Goal: Browse casually

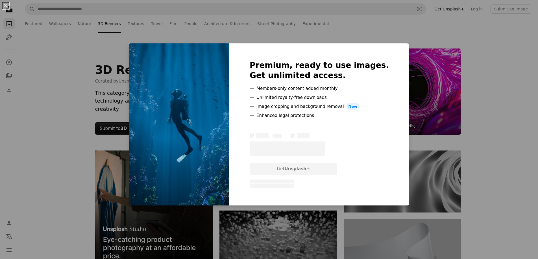
scroll to position [4110, 0]
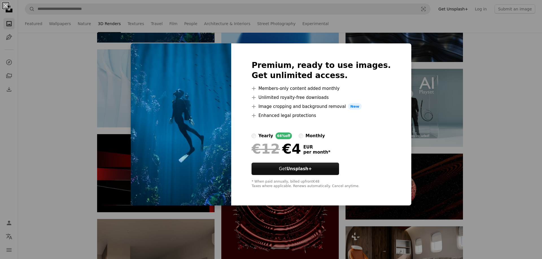
click at [146, 25] on div "An X shape Premium, ready to use images. Get unlimited access. A plus sign Memb…" at bounding box center [271, 129] width 542 height 259
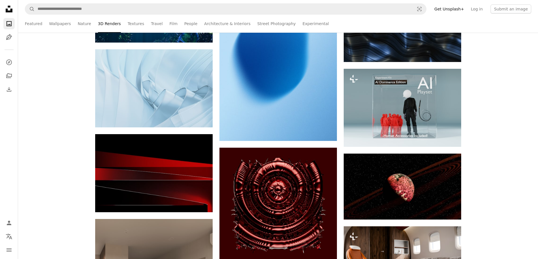
click at [151, 25] on link "Travel" at bounding box center [157, 24] width 12 height 18
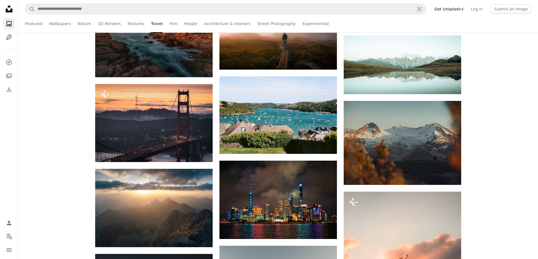
scroll to position [3299, 0]
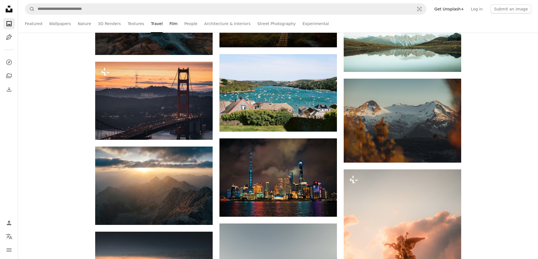
click at [169, 21] on link "Film" at bounding box center [173, 24] width 8 height 18
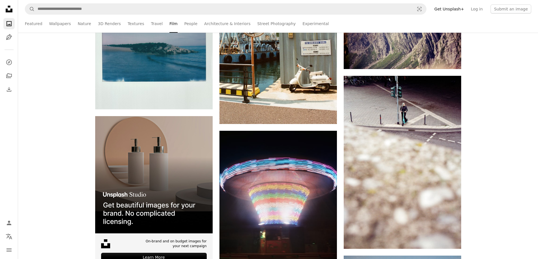
scroll to position [1035, 0]
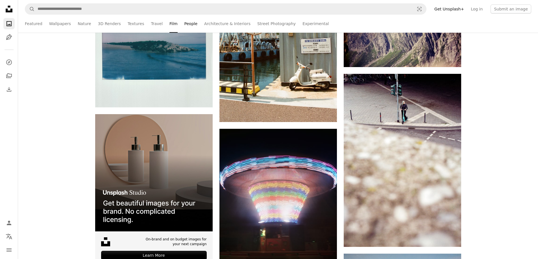
click at [184, 27] on link "People" at bounding box center [190, 24] width 13 height 18
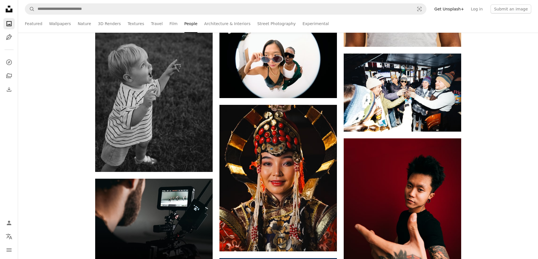
scroll to position [954, 0]
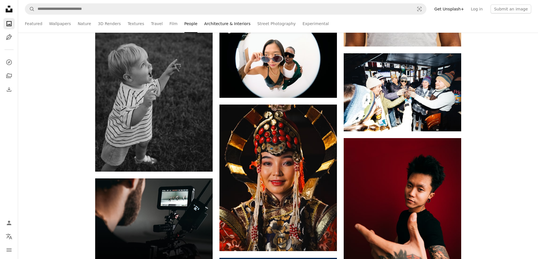
click at [204, 32] on link "Architecture & Interiors" at bounding box center [227, 24] width 46 height 18
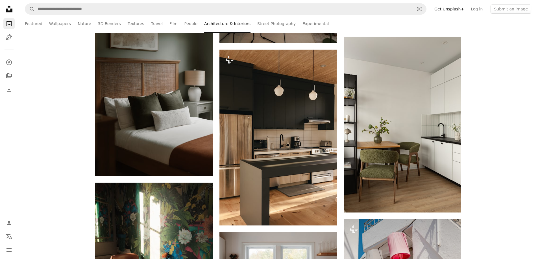
scroll to position [2256, 0]
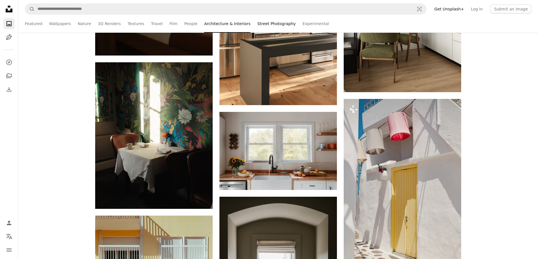
click at [258, 24] on link "Street Photography" at bounding box center [276, 24] width 38 height 18
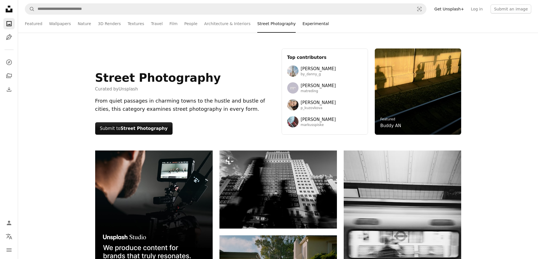
click at [302, 25] on link "Experimental" at bounding box center [315, 24] width 26 height 18
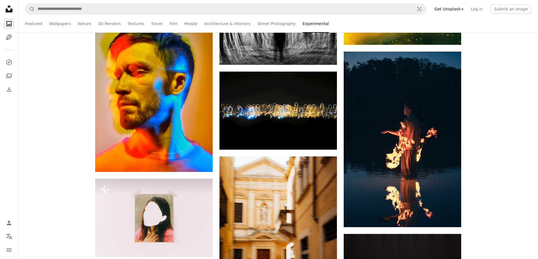
scroll to position [2676, 0]
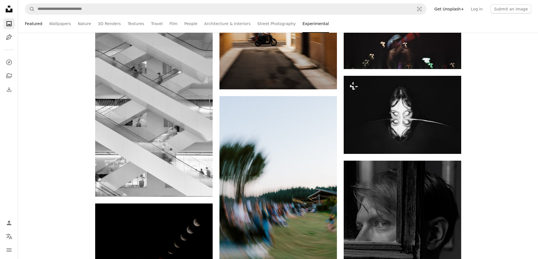
click at [33, 22] on link "Featured" at bounding box center [34, 24] width 18 height 18
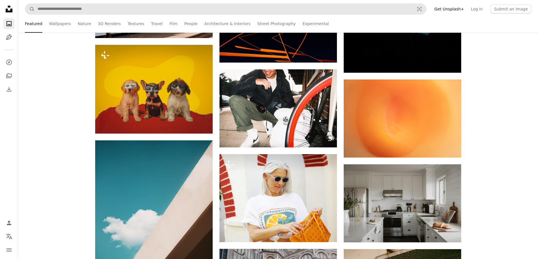
scroll to position [1298, 0]
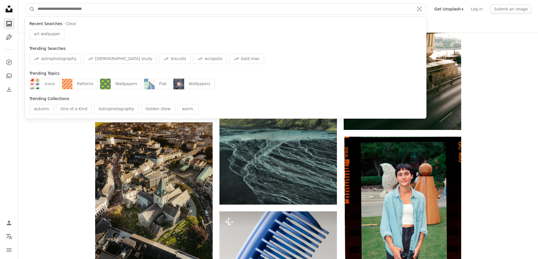
click at [127, 8] on input "Find visuals sitewide" at bounding box center [224, 9] width 378 height 11
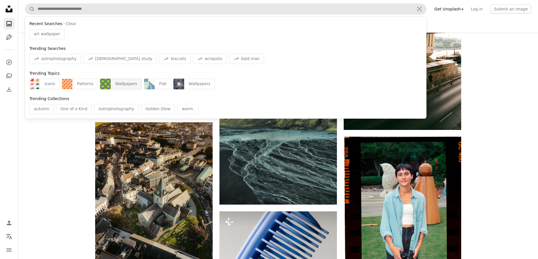
click at [111, 85] on div "Wallpapers" at bounding box center [126, 84] width 31 height 11
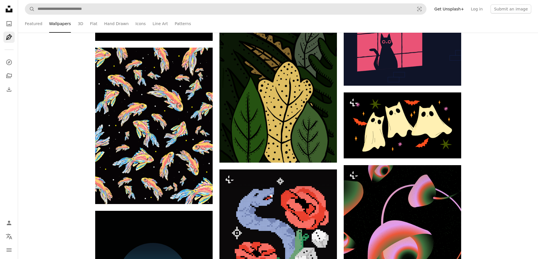
scroll to position [2655, 0]
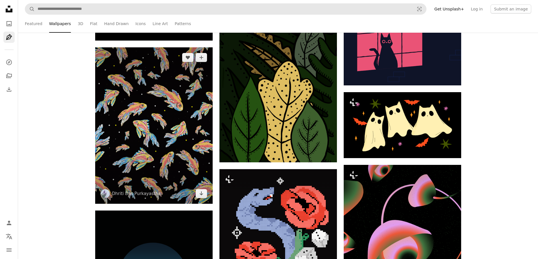
click at [109, 85] on img at bounding box center [153, 125] width 117 height 157
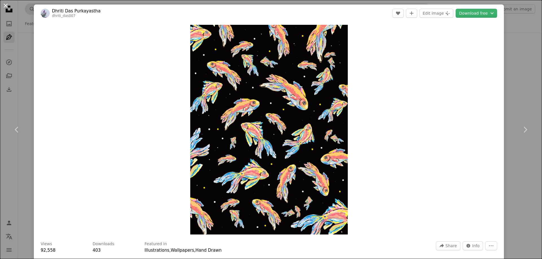
click at [2, 5] on button "An X shape" at bounding box center [5, 5] width 7 height 7
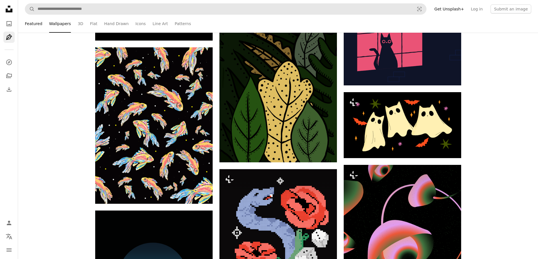
click at [33, 25] on link "Featured" at bounding box center [34, 24] width 18 height 18
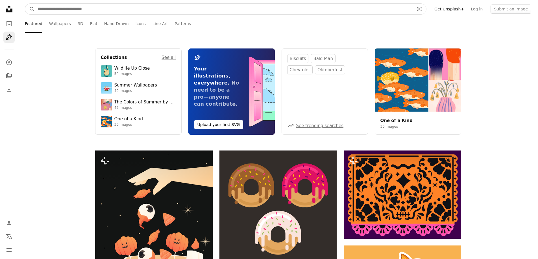
click at [55, 11] on input "Find visuals sitewide" at bounding box center [224, 9] width 378 height 11
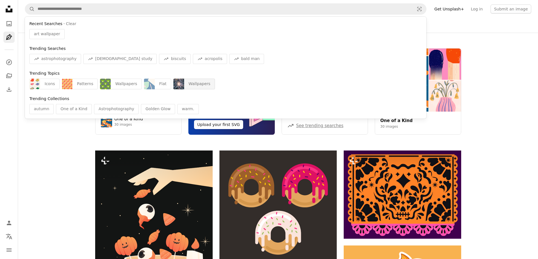
click at [186, 80] on div "Wallpapers" at bounding box center [199, 84] width 31 height 11
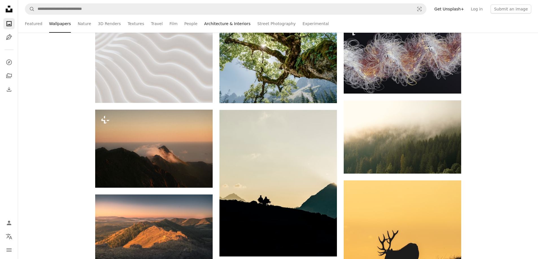
scroll to position [2887, 0]
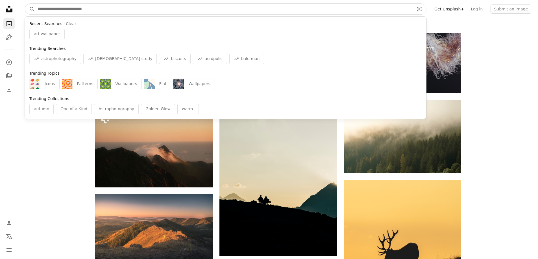
click at [191, 14] on input "Find visuals sitewide" at bounding box center [224, 9] width 378 height 11
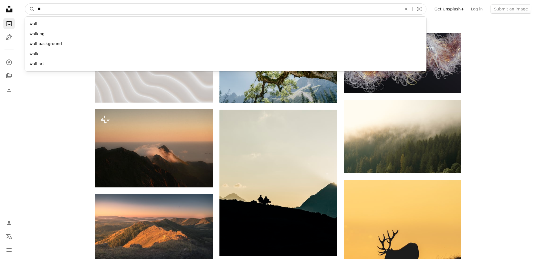
type input "*"
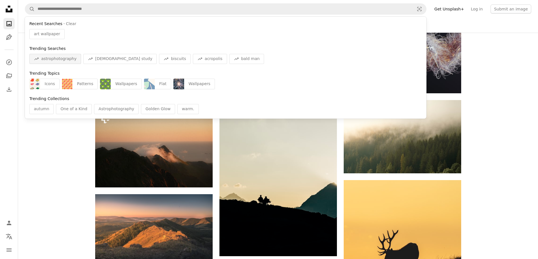
click at [72, 58] on span "astrophotography" at bounding box center [58, 59] width 35 height 6
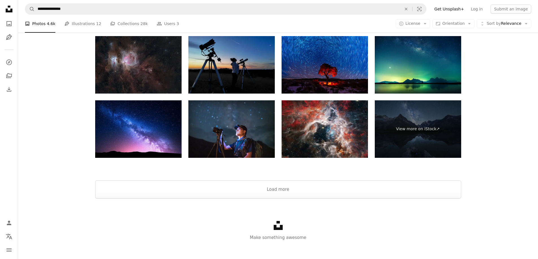
scroll to position [1038, 0]
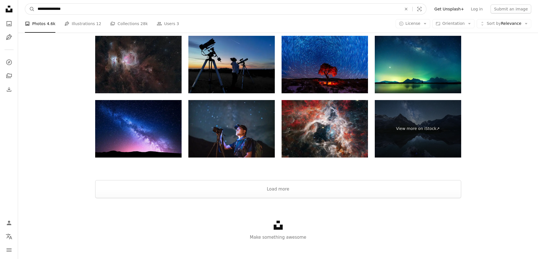
click at [80, 13] on input "**********" at bounding box center [217, 9] width 365 height 11
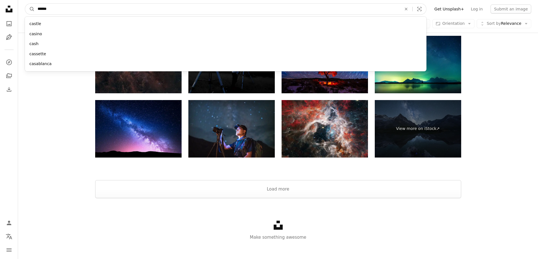
type input "*******"
click button "A magnifying glass" at bounding box center [30, 9] width 10 height 11
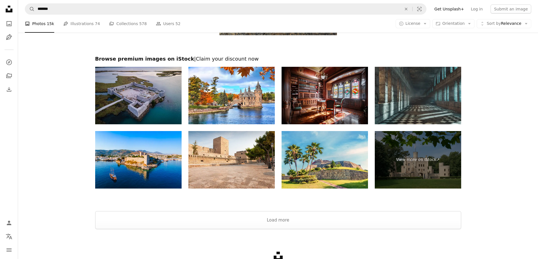
scroll to position [986, 0]
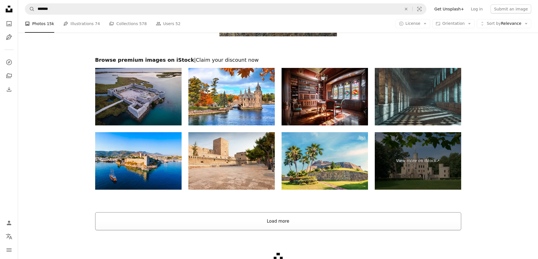
click at [317, 217] on button "Load more" at bounding box center [278, 222] width 366 height 18
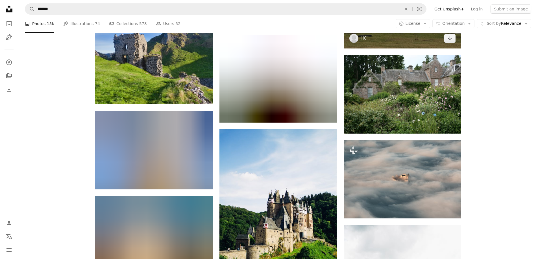
scroll to position [1506, 0]
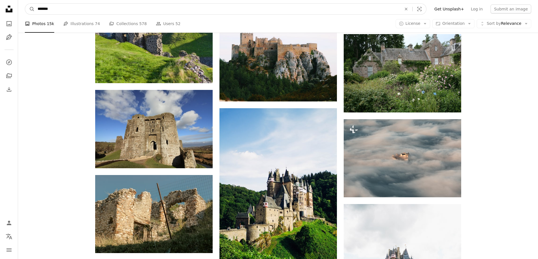
click at [168, 9] on input "*******" at bounding box center [217, 9] width 365 height 11
click at [168, 9] on input "**********" at bounding box center [217, 9] width 365 height 11
click at [167, 8] on input "**********" at bounding box center [217, 9] width 365 height 11
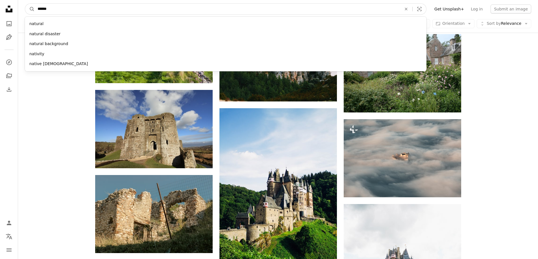
type input "******"
click at [25, 4] on button "A magnifying glass" at bounding box center [30, 9] width 10 height 11
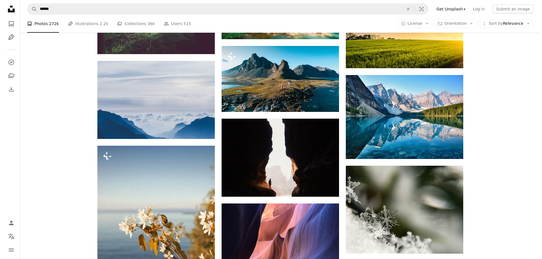
scroll to position [8097, 0]
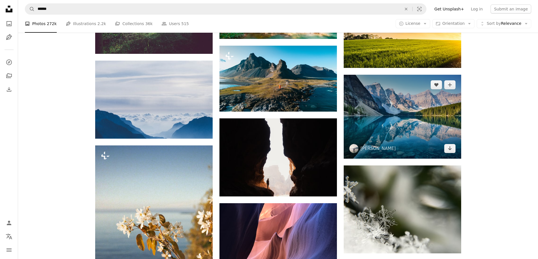
click at [417, 95] on img at bounding box center [402, 117] width 117 height 84
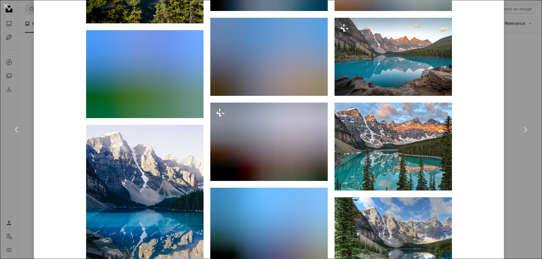
scroll to position [829, 0]
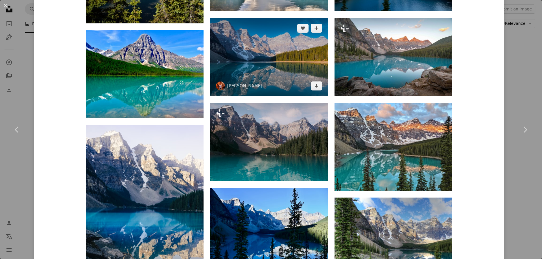
click at [270, 65] on img at bounding box center [268, 57] width 117 height 78
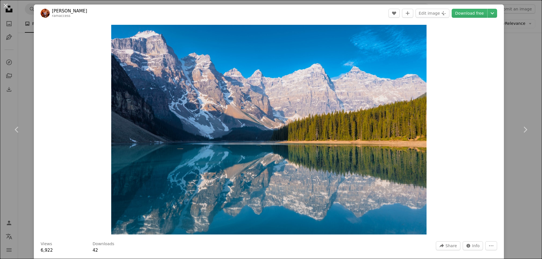
click at [521, 62] on div "An X shape Chevron left Chevron right [PERSON_NAME] ramaccess A heart A plus si…" at bounding box center [271, 129] width 542 height 259
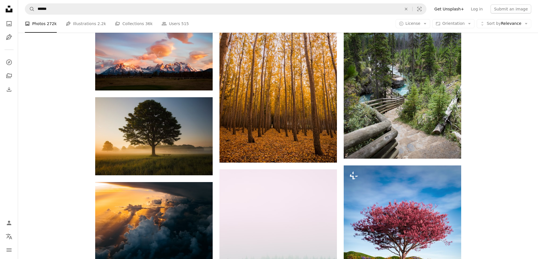
scroll to position [10757, 0]
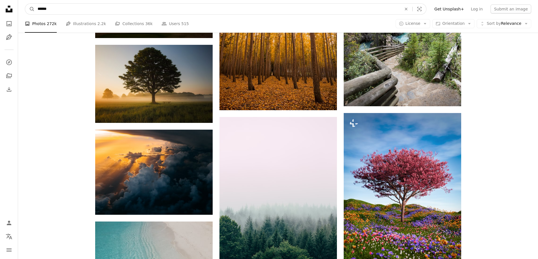
click at [106, 11] on input "******" at bounding box center [217, 9] width 365 height 11
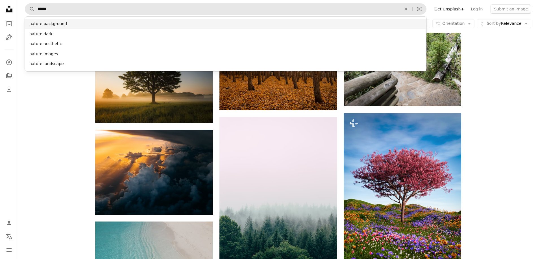
click at [88, 27] on div "nature background" at bounding box center [225, 24] width 401 height 10
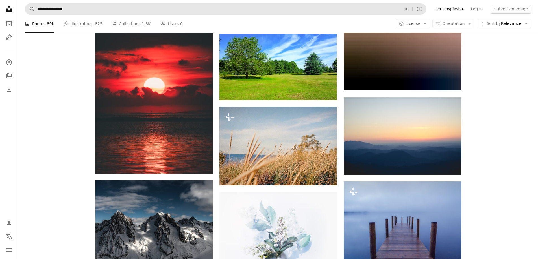
scroll to position [3418, 0]
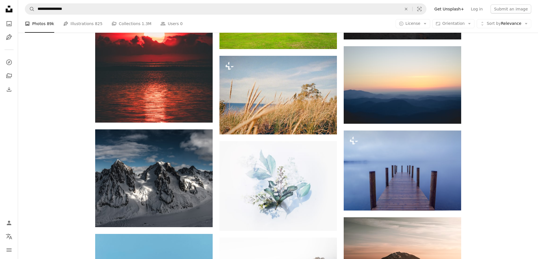
click at [6, 17] on div "Unsplash logo Unsplash Home A photo Pen Tool" at bounding box center [8, 23] width 11 height 40
click at [9, 22] on icon "A photo" at bounding box center [9, 23] width 7 height 7
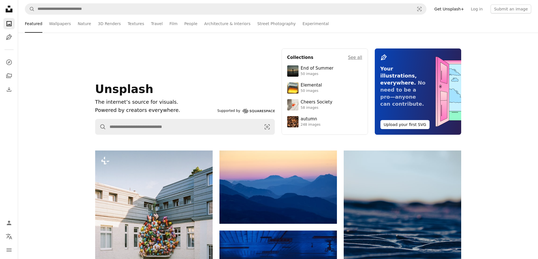
scroll to position [4, 0]
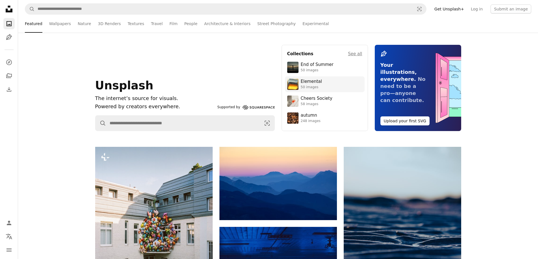
click at [322, 88] on link "Elemental 50 images" at bounding box center [324, 84] width 75 height 11
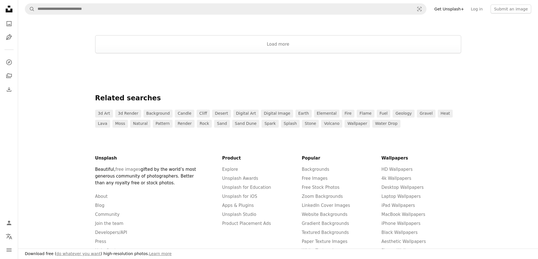
scroll to position [855, 0]
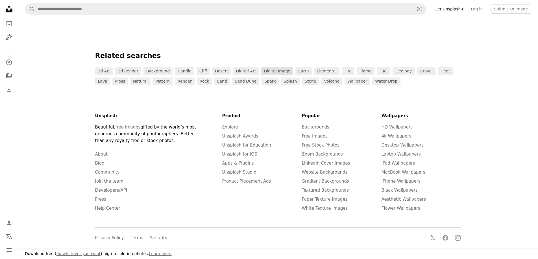
click at [265, 72] on link "digital image" at bounding box center [277, 71] width 32 height 8
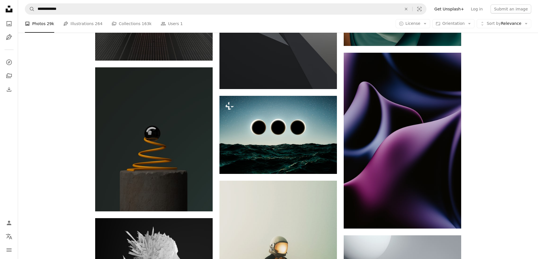
scroll to position [581, 0]
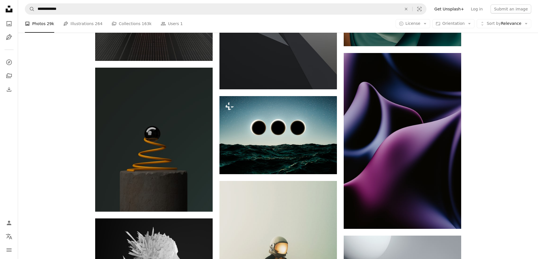
scroll to position [855, 0]
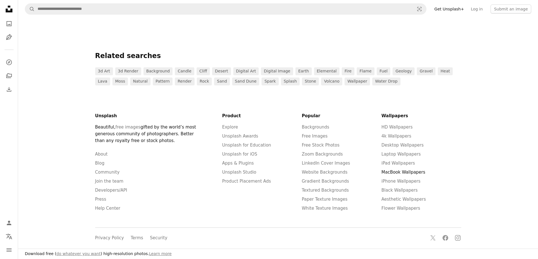
click at [396, 170] on link "MacBook Wallpapers" at bounding box center [403, 172] width 44 height 5
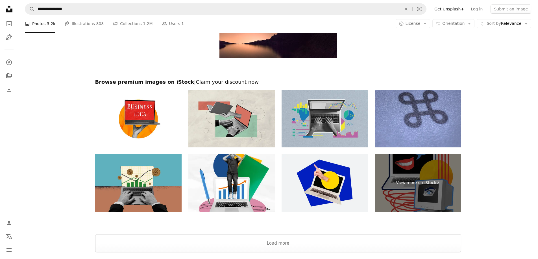
scroll to position [745, 0]
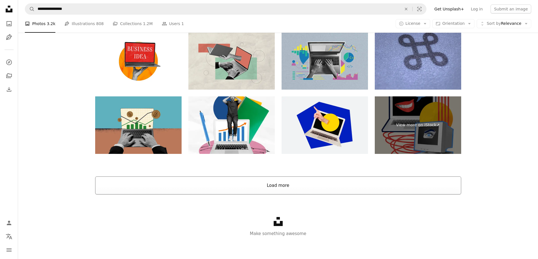
click at [342, 191] on button "Load more" at bounding box center [278, 186] width 366 height 18
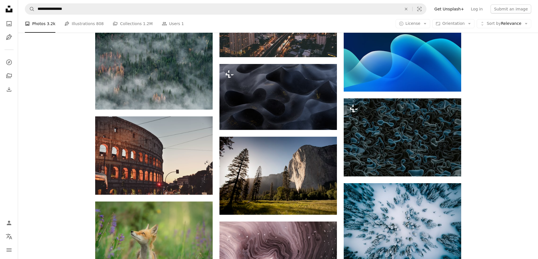
scroll to position [7199, 0]
